Goal: Information Seeking & Learning: Learn about a topic

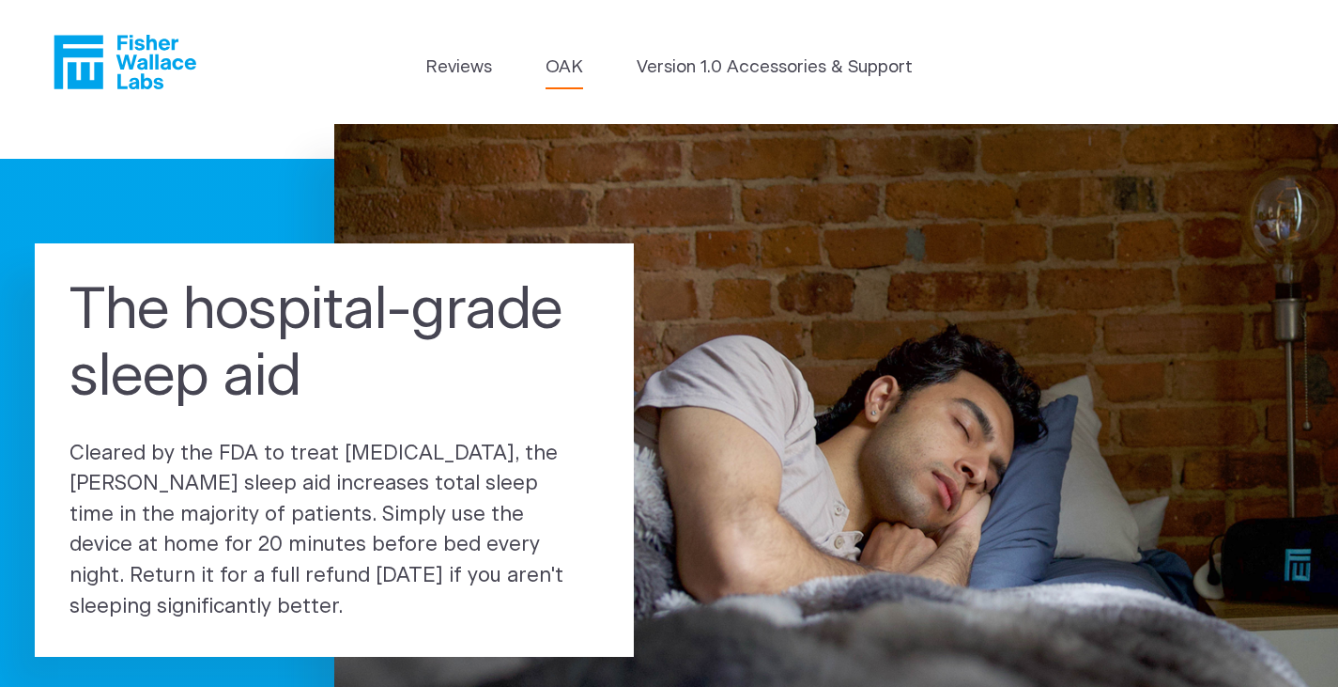
click at [565, 67] on link "OAK" at bounding box center [565, 67] width 38 height 26
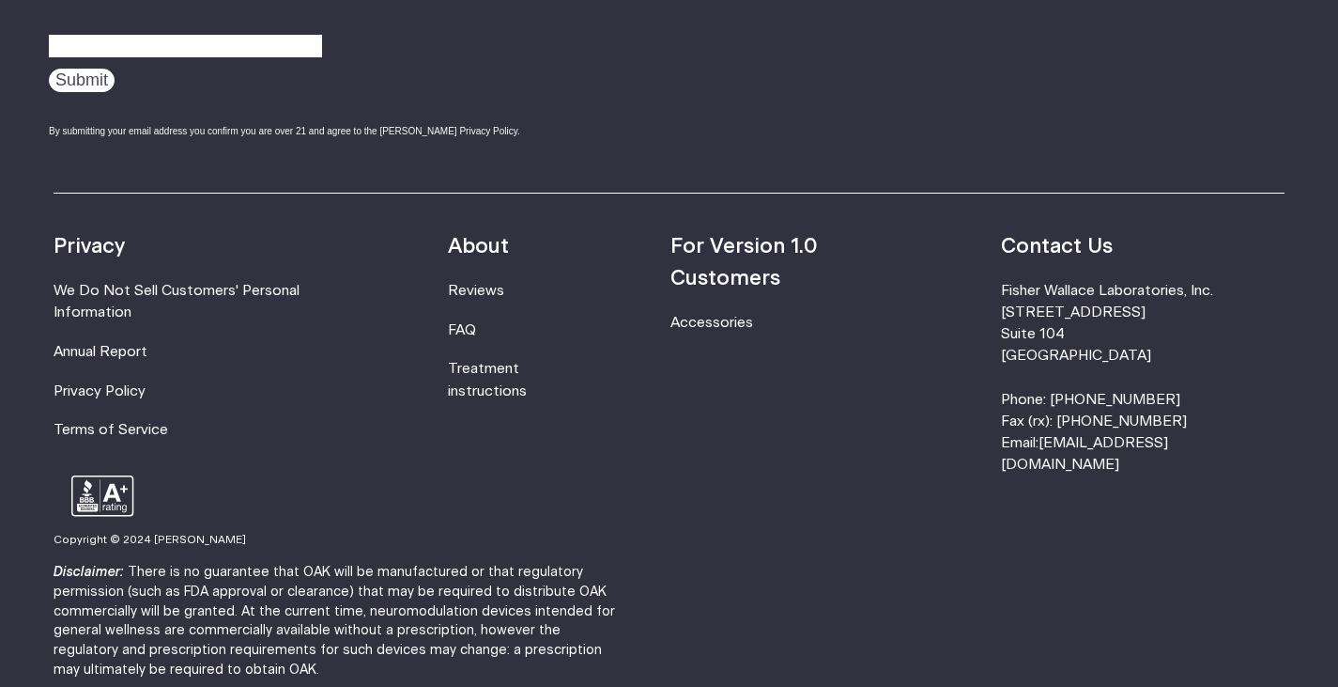
scroll to position [3303, 0]
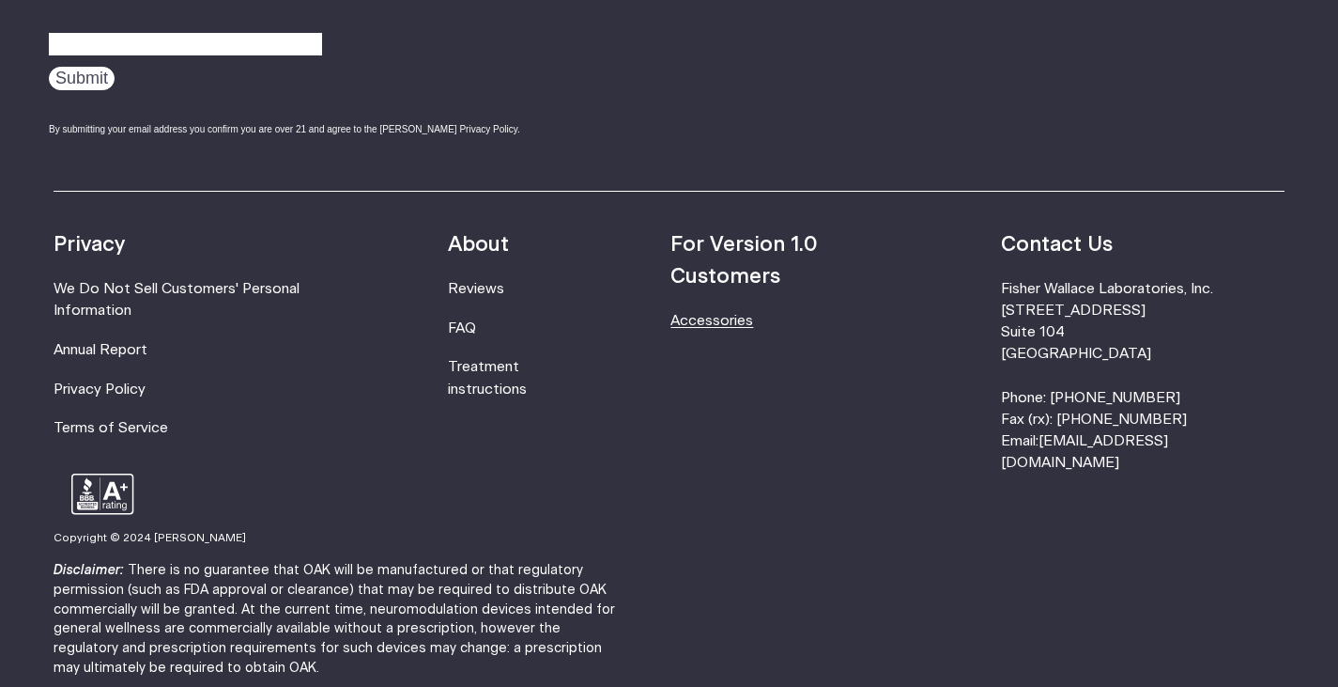
click at [753, 314] on link "Accessories" at bounding box center [712, 321] width 83 height 14
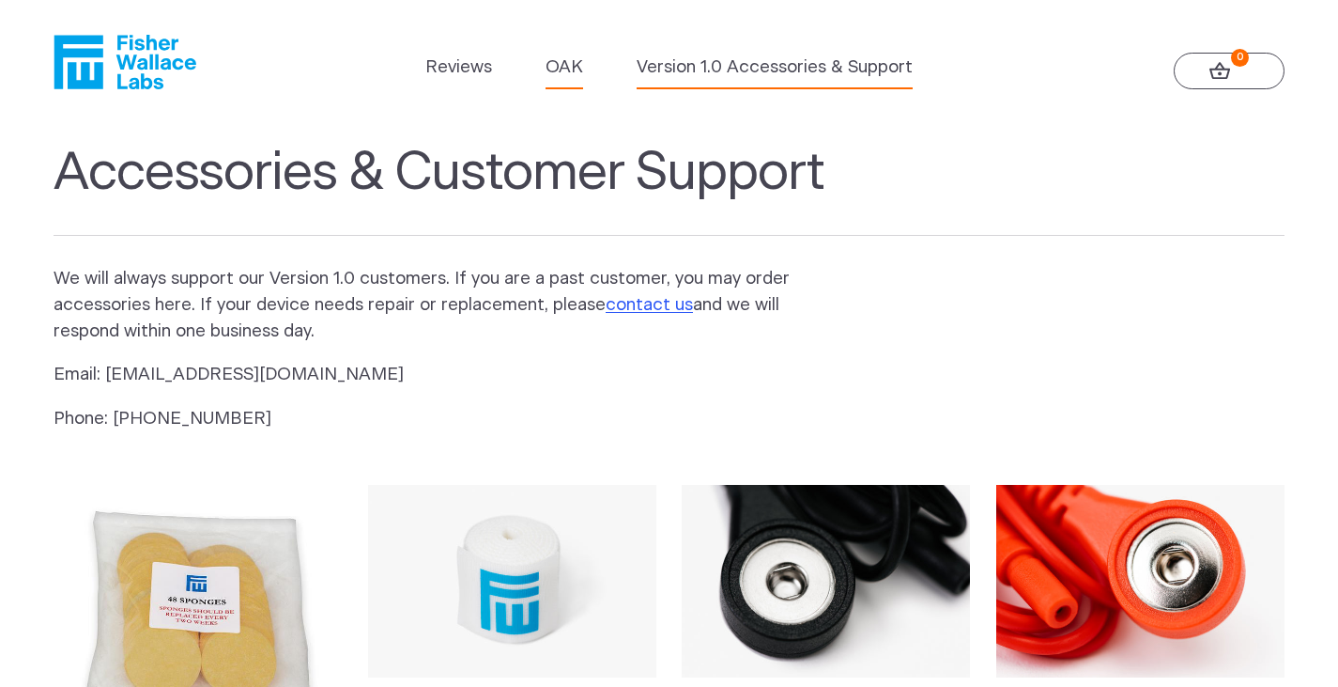
click at [567, 74] on link "OAK" at bounding box center [565, 67] width 38 height 26
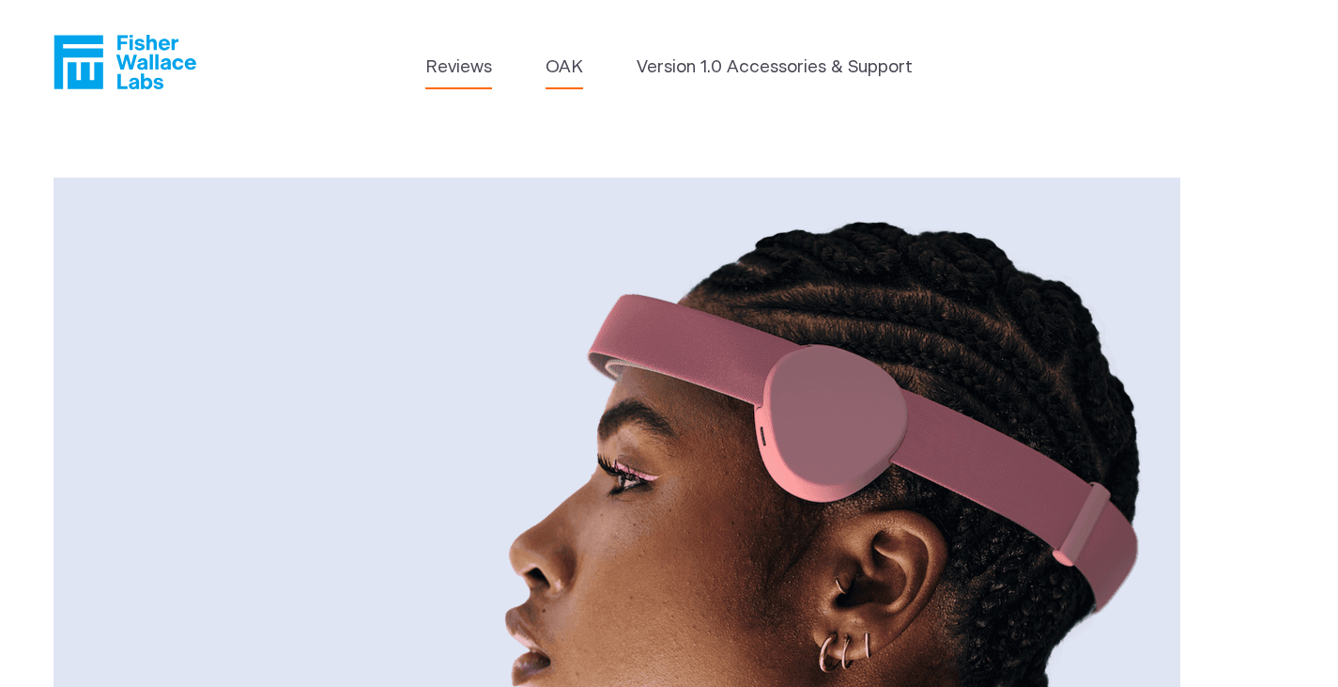
click at [436, 67] on link "Reviews" at bounding box center [458, 67] width 67 height 26
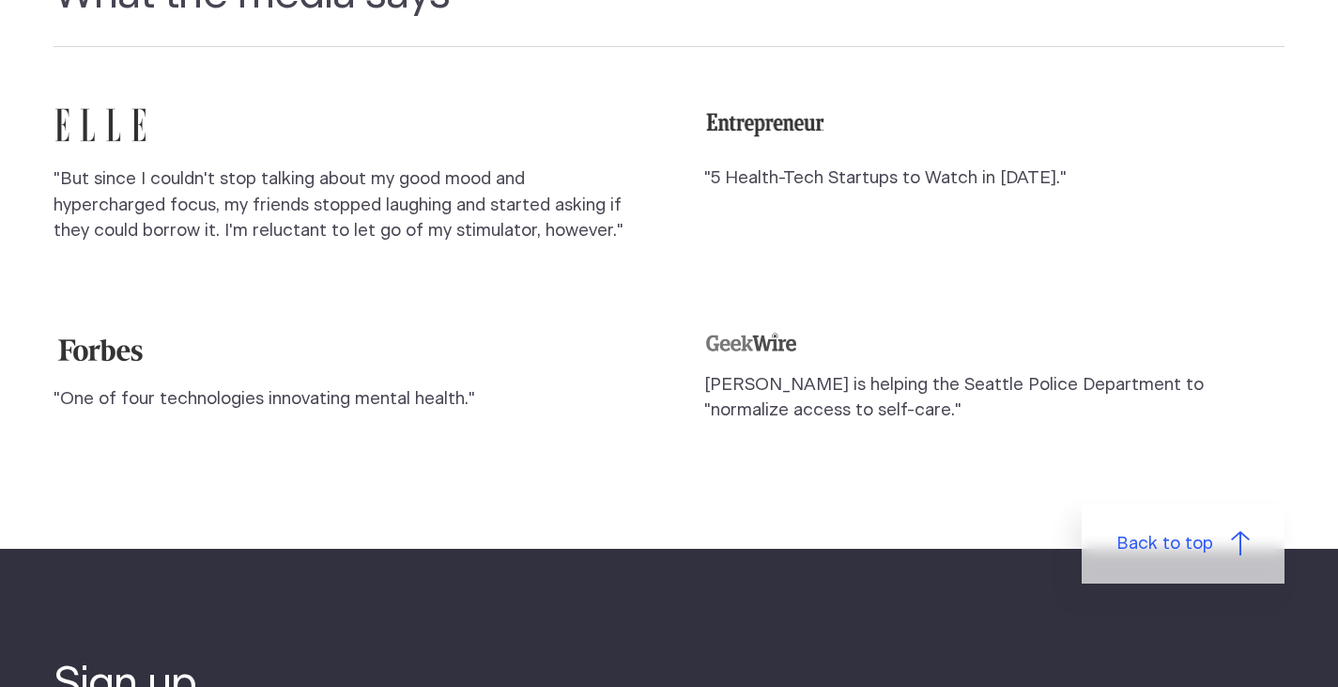
scroll to position [1691, 0]
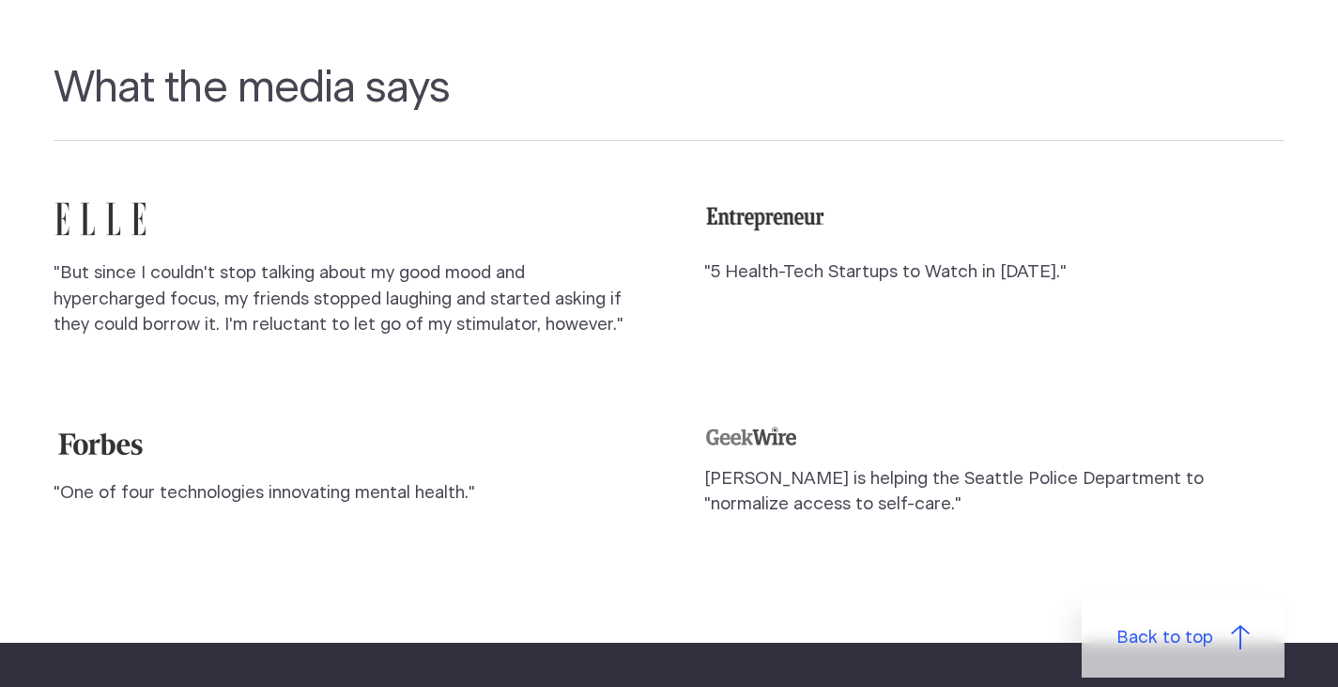
click at [1019, 356] on blockquote ""5 Health-Tech Startups to Watch in [DATE]."" at bounding box center [994, 275] width 580 height 161
